Goal: Find specific page/section: Find specific page/section

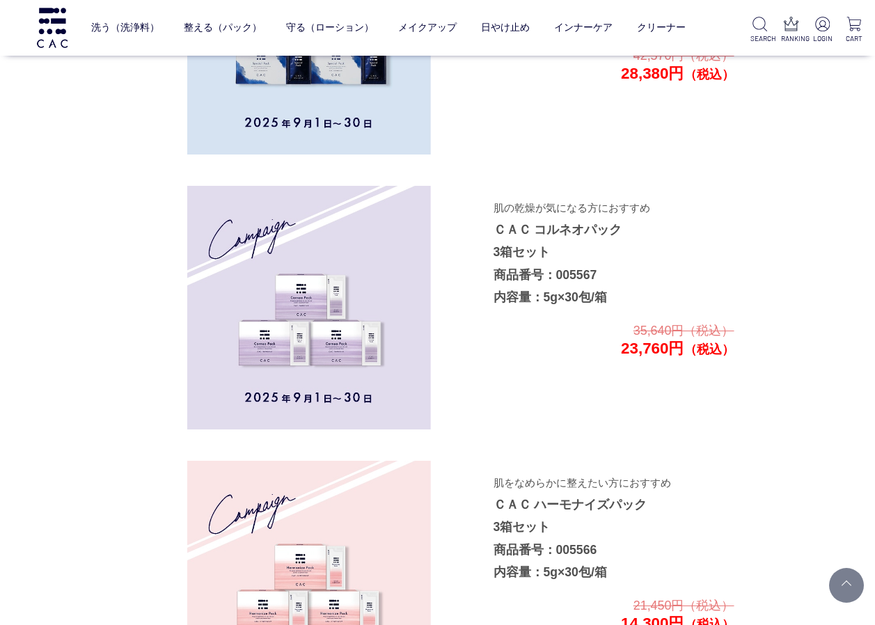
scroll to position [2359, 0]
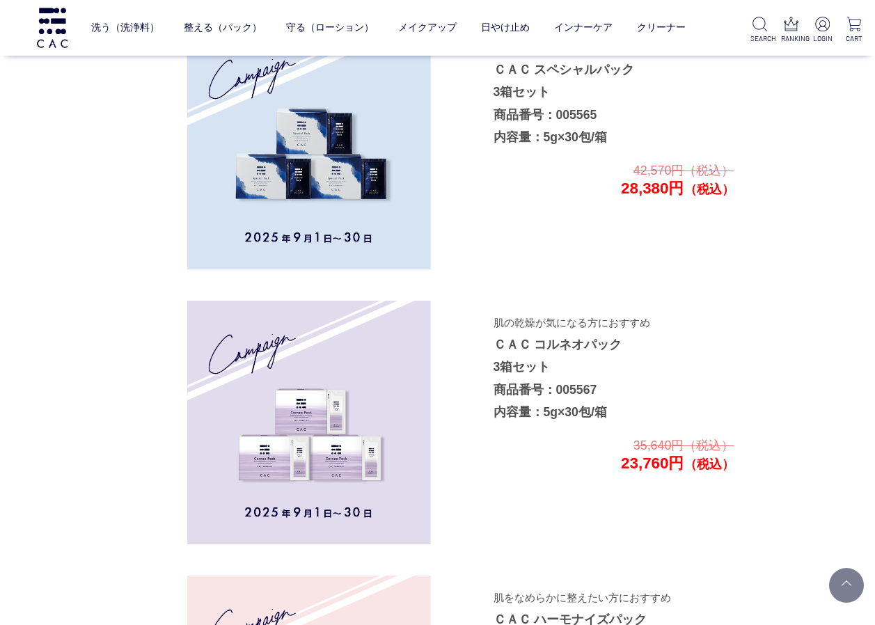
click at [364, 168] on img at bounding box center [309, 148] width 244 height 244
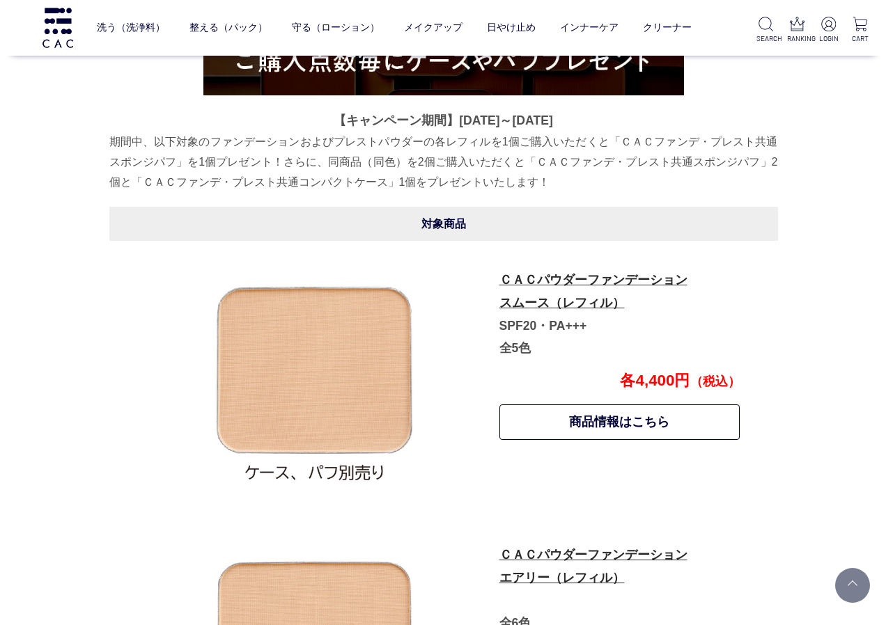
scroll to position [131, 0]
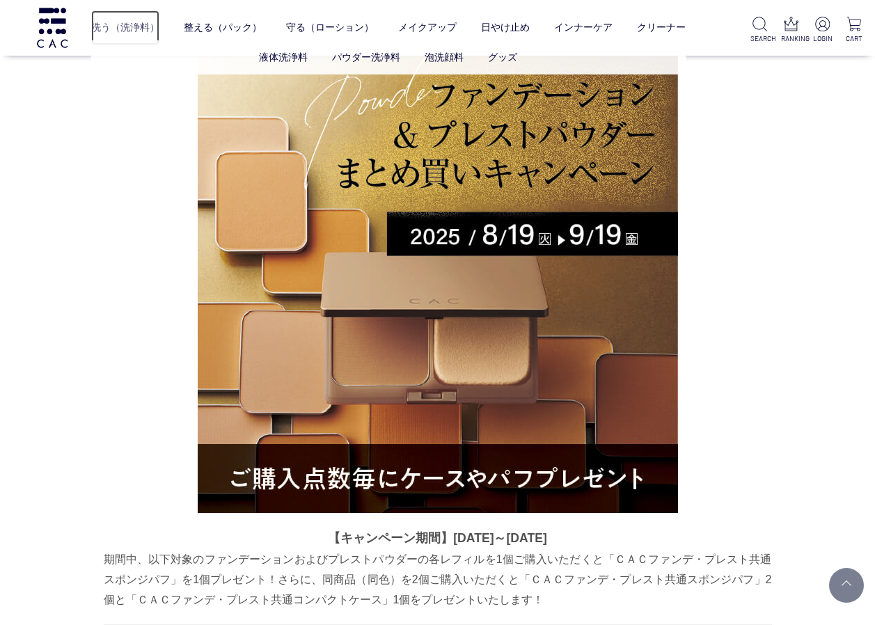
click at [99, 29] on link "洗う（洗浄料）" at bounding box center [125, 27] width 68 height 35
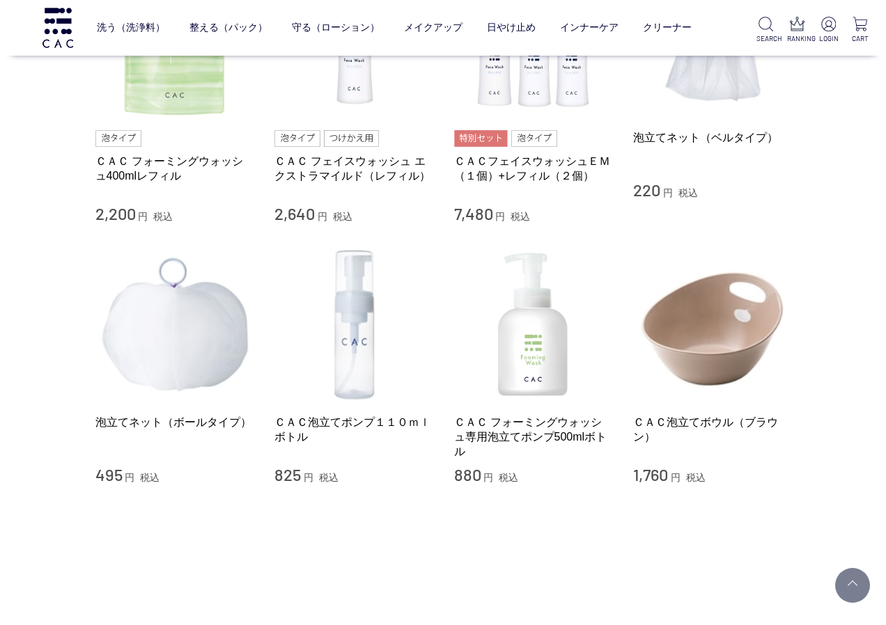
scroll to position [1184, 0]
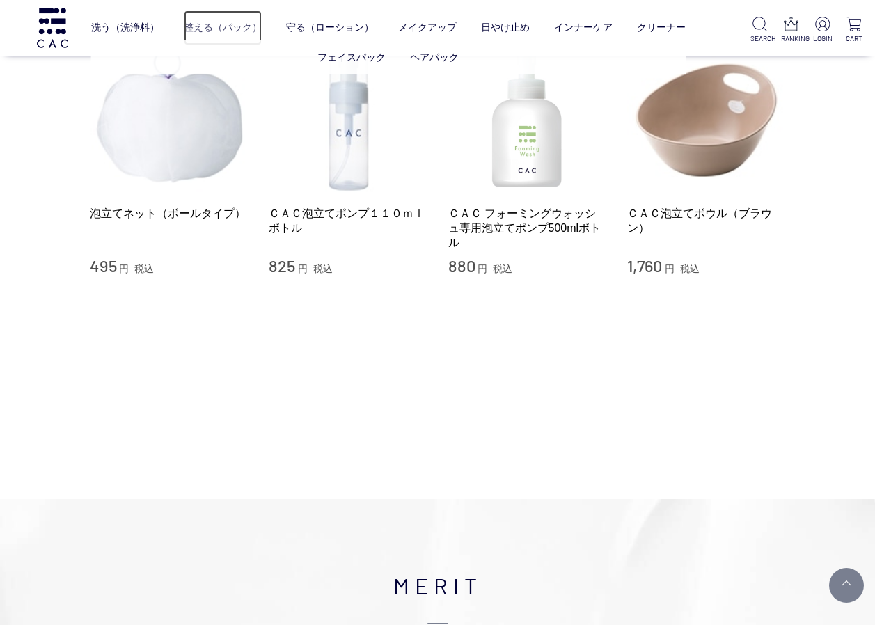
click at [221, 31] on link "整える（パック）" at bounding box center [223, 27] width 78 height 35
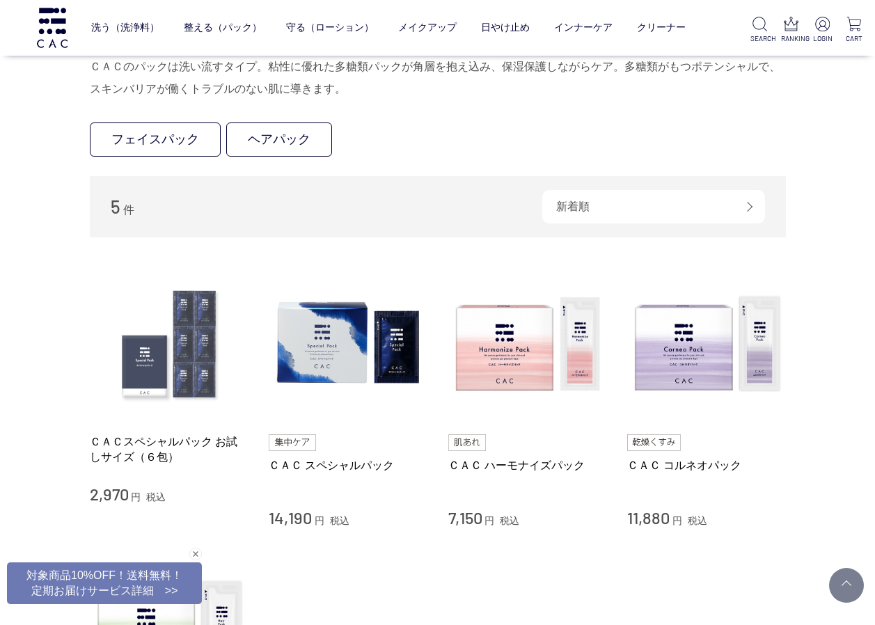
scroll to position [209, 0]
